Goal: Find specific page/section: Find specific page/section

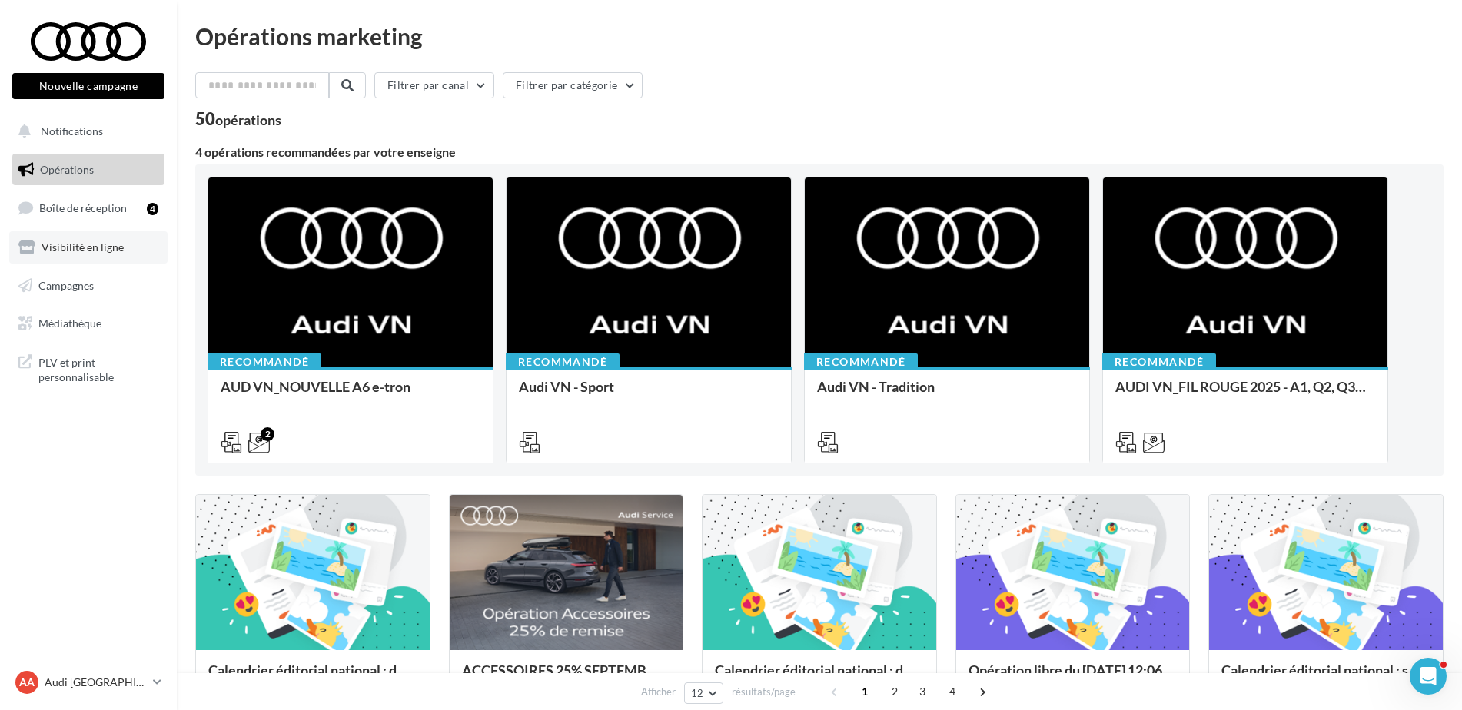
click at [54, 249] on span "Visibilité en ligne" at bounding box center [83, 247] width 82 height 13
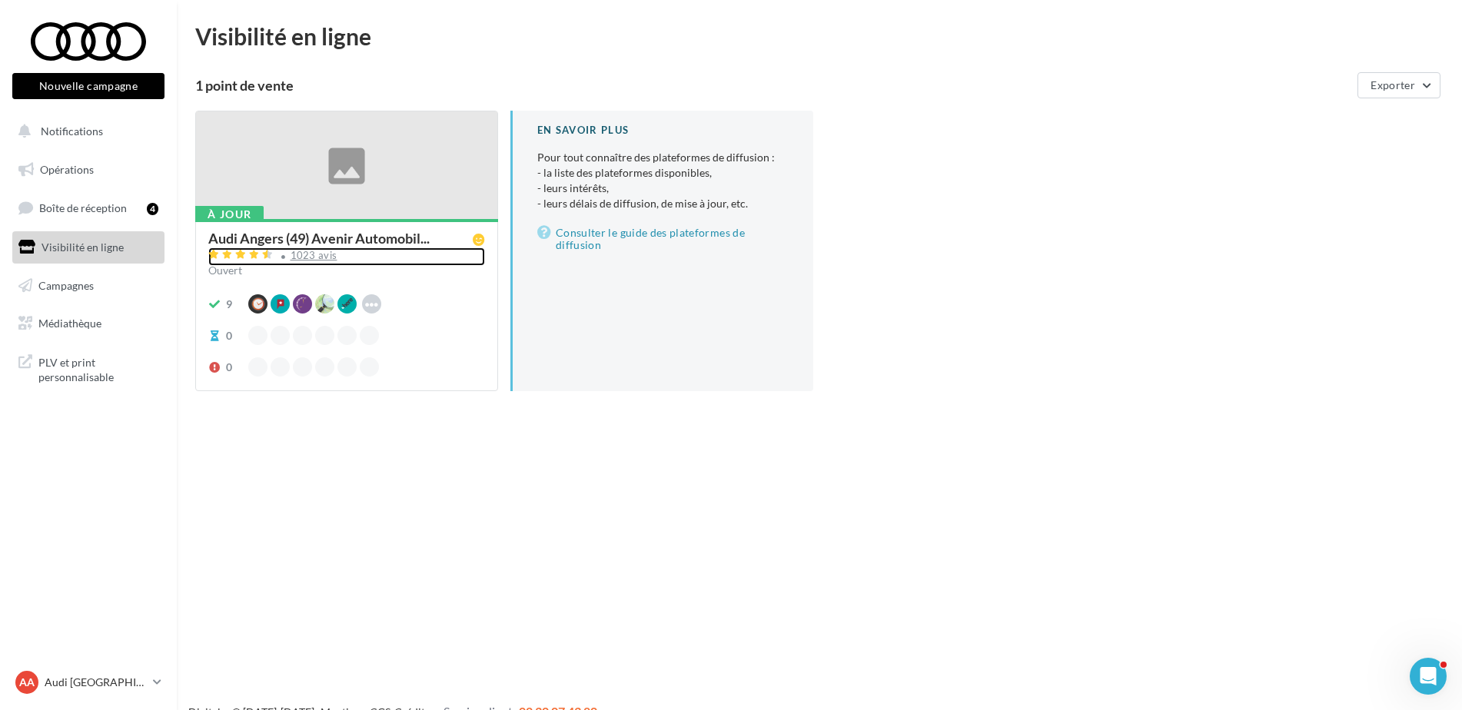
click at [305, 257] on div "1023 avis" at bounding box center [314, 256] width 47 height 10
